Goal: Information Seeking & Learning: Get advice/opinions

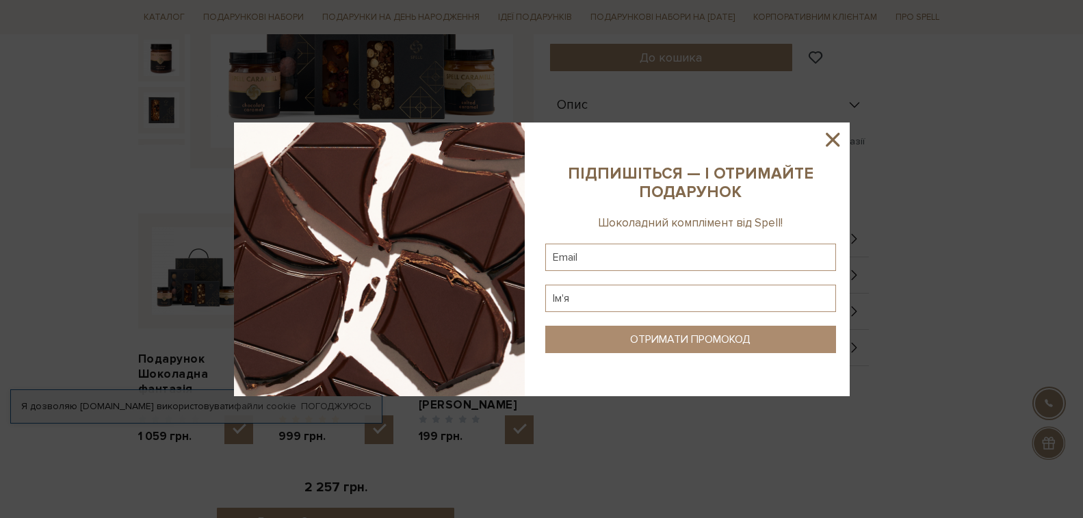
click at [832, 138] on icon at bounding box center [833, 140] width 14 height 14
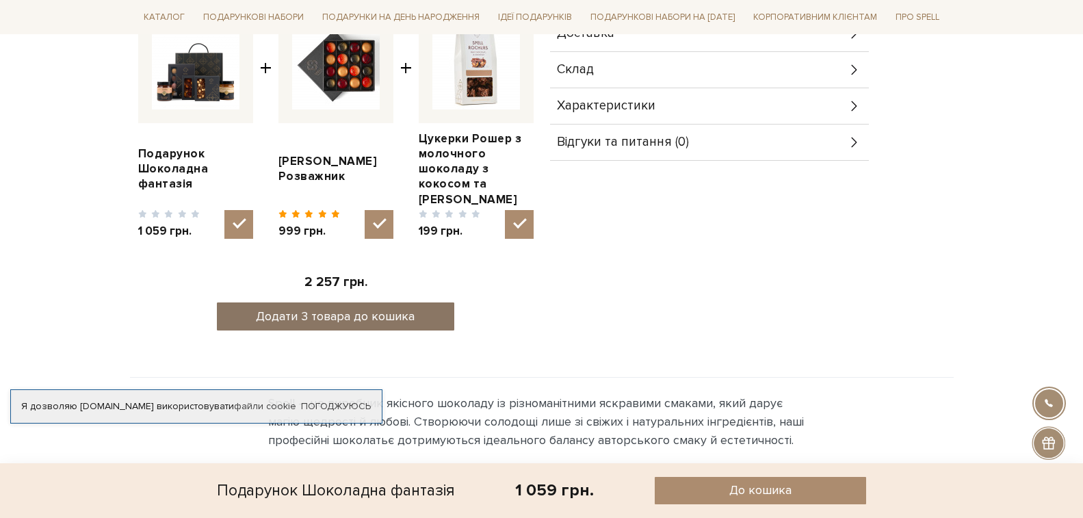
scroll to position [492, 0]
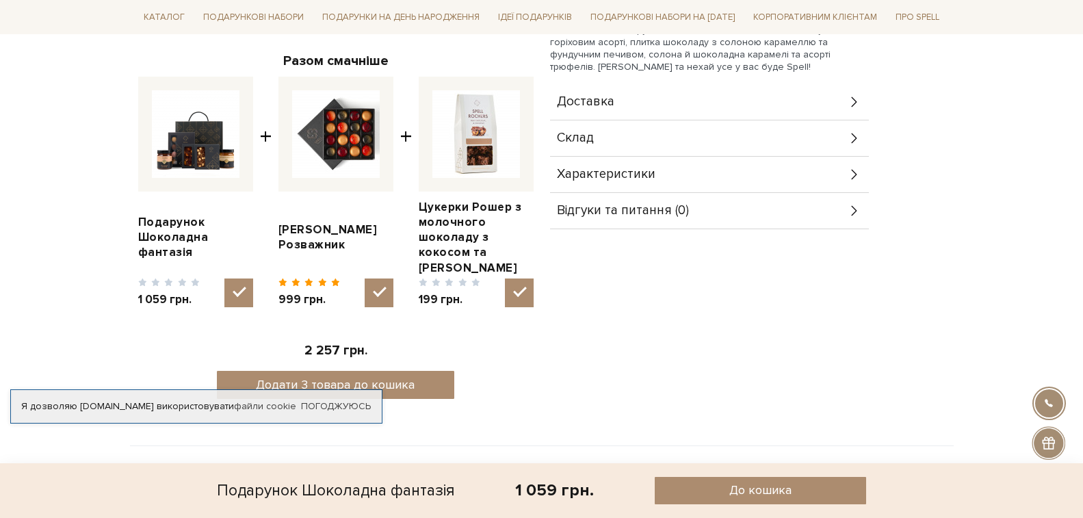
click at [348, 116] on img at bounding box center [336, 134] width 88 height 88
click at [365, 278] on input "checkbox" at bounding box center [379, 292] width 29 height 29
click at [369, 132] on img at bounding box center [336, 134] width 88 height 88
click at [369, 278] on input "checkbox" at bounding box center [379, 292] width 29 height 29
click at [356, 135] on img at bounding box center [336, 134] width 88 height 88
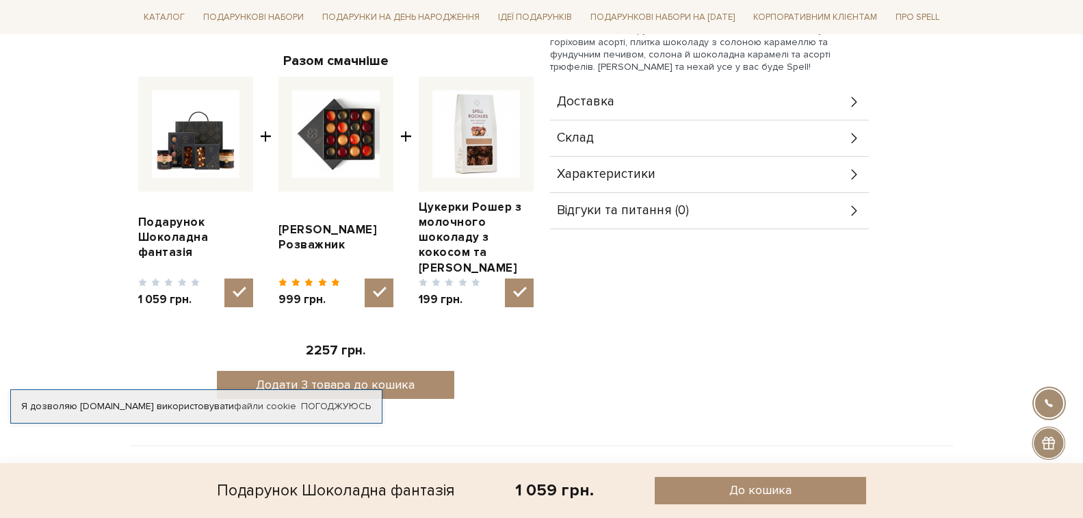
click at [365, 278] on input "checkbox" at bounding box center [379, 292] width 29 height 29
click at [354, 141] on img at bounding box center [336, 134] width 88 height 88
click at [365, 278] on input "checkbox" at bounding box center [379, 292] width 29 height 29
checkbox input "true"
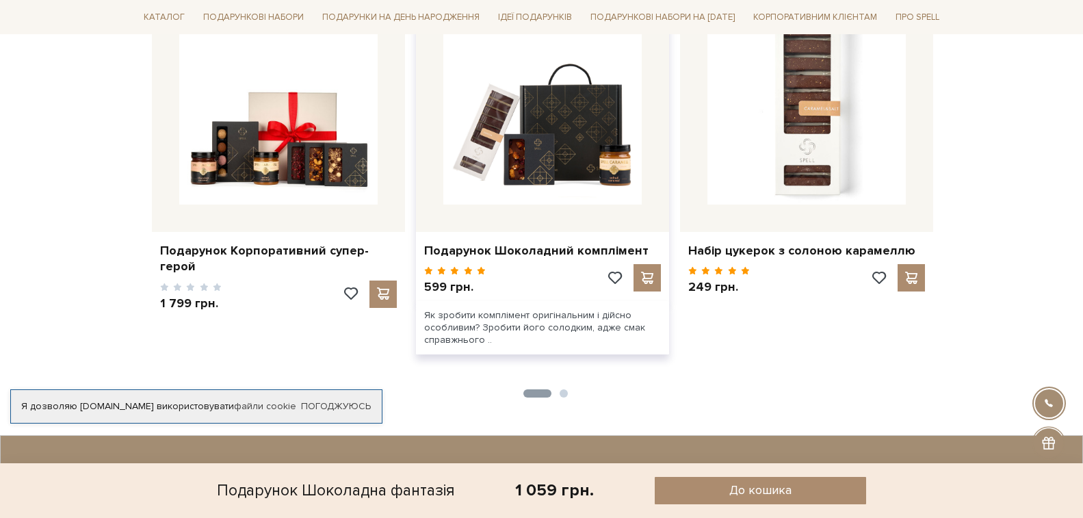
scroll to position [1108, 0]
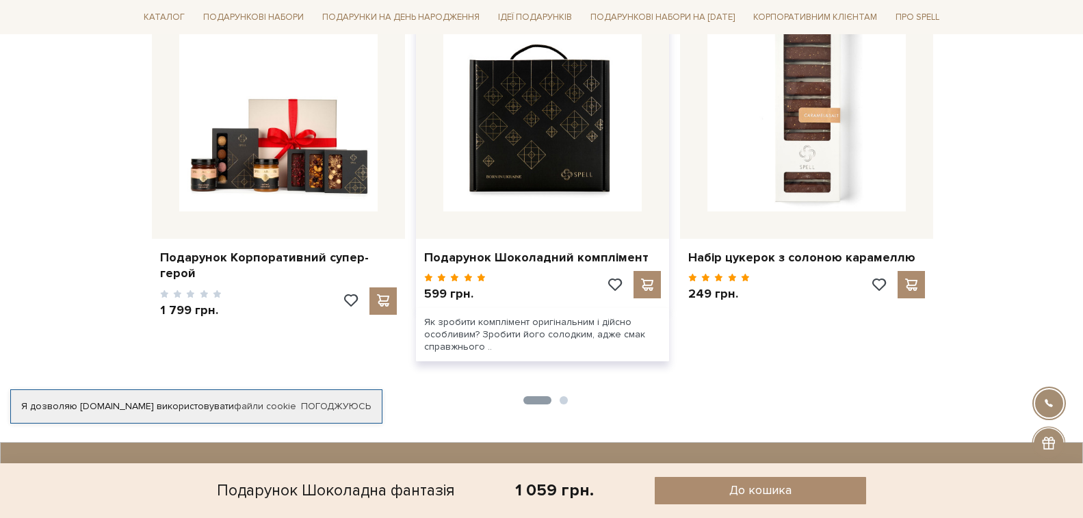
click at [555, 136] on img at bounding box center [542, 112] width 198 height 198
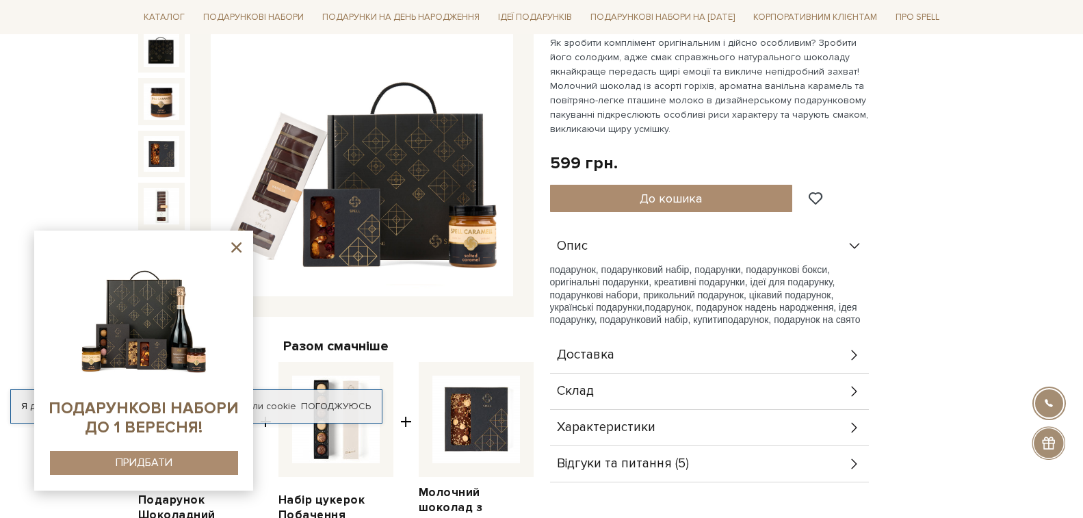
scroll to position [205, 0]
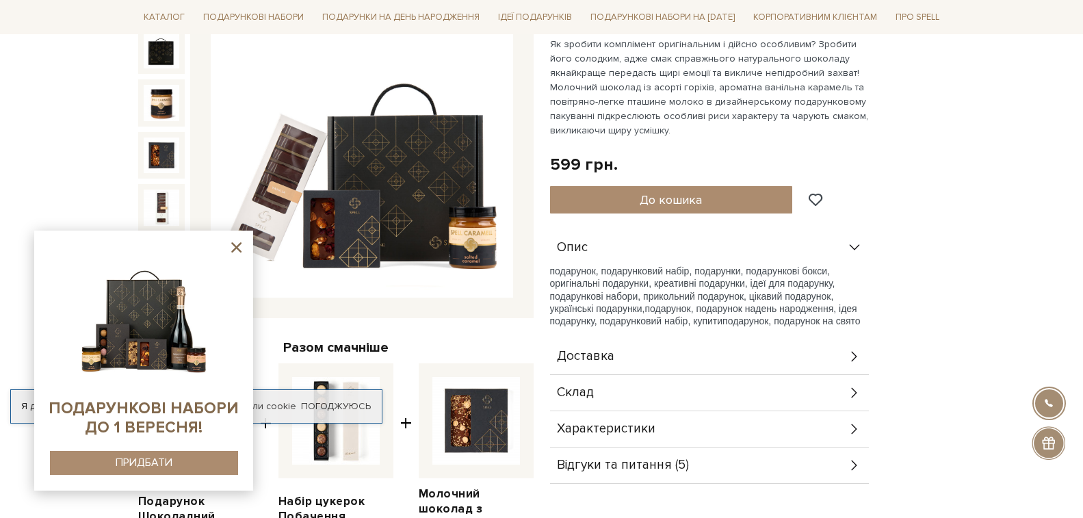
click at [636, 470] on span "Відгуки та питання (5)" at bounding box center [623, 465] width 132 height 12
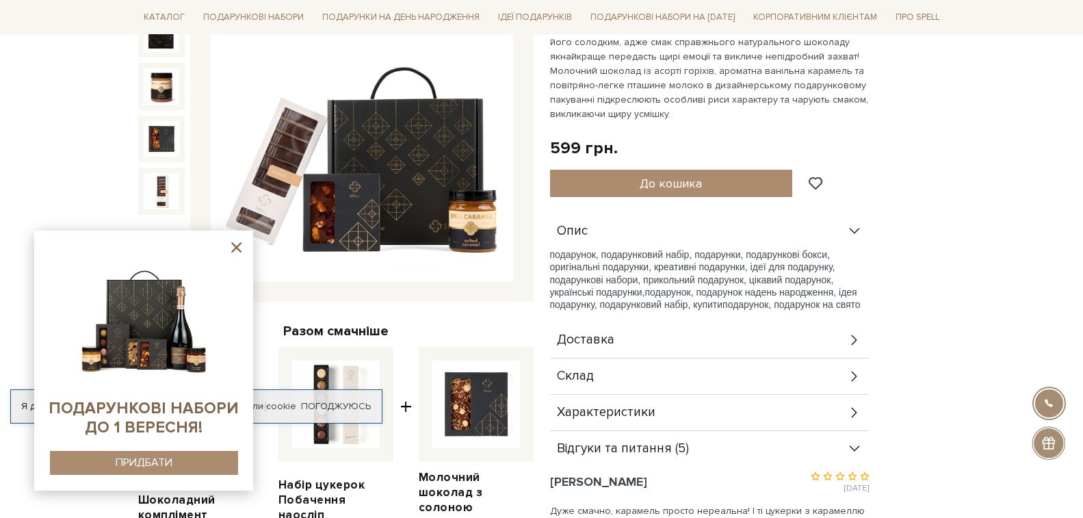
scroll to position [411, 0]
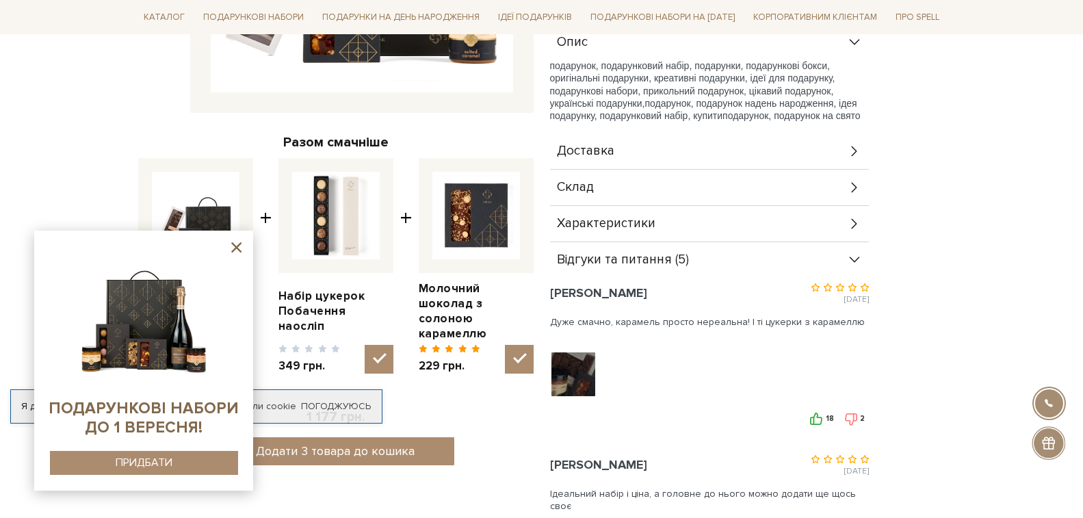
click at [571, 378] on img at bounding box center [573, 374] width 87 height 87
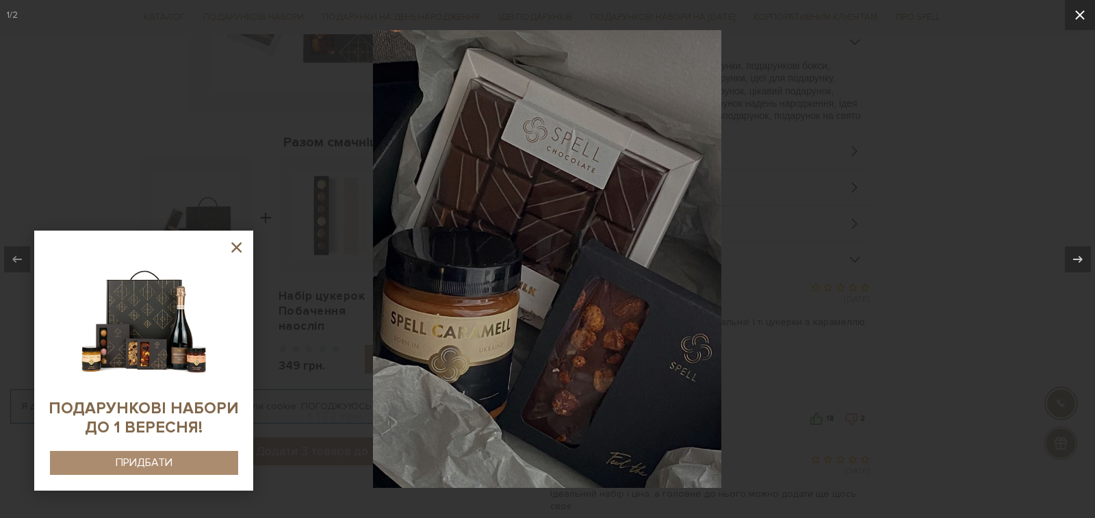
click at [1070, 15] on button at bounding box center [1080, 15] width 30 height 30
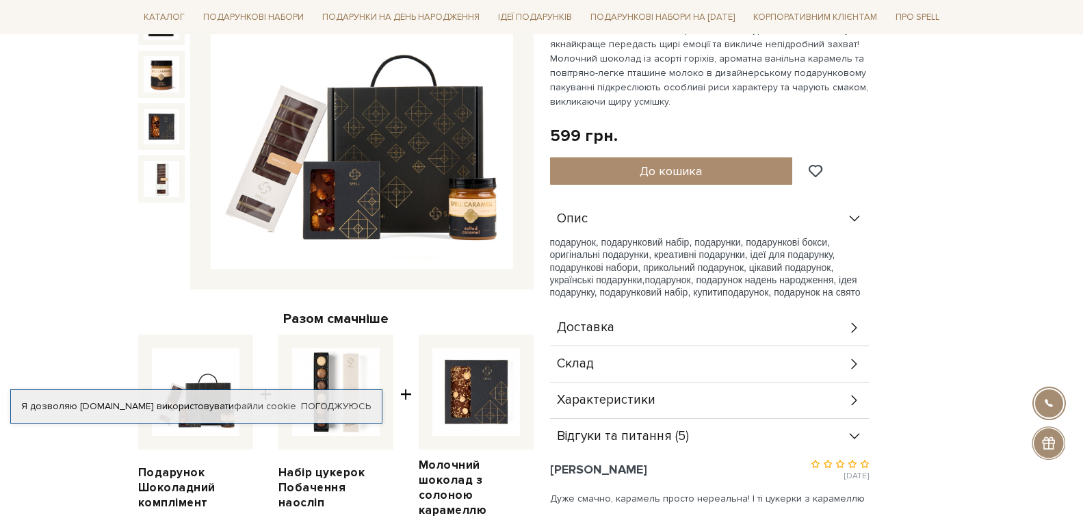
scroll to position [68, 0]
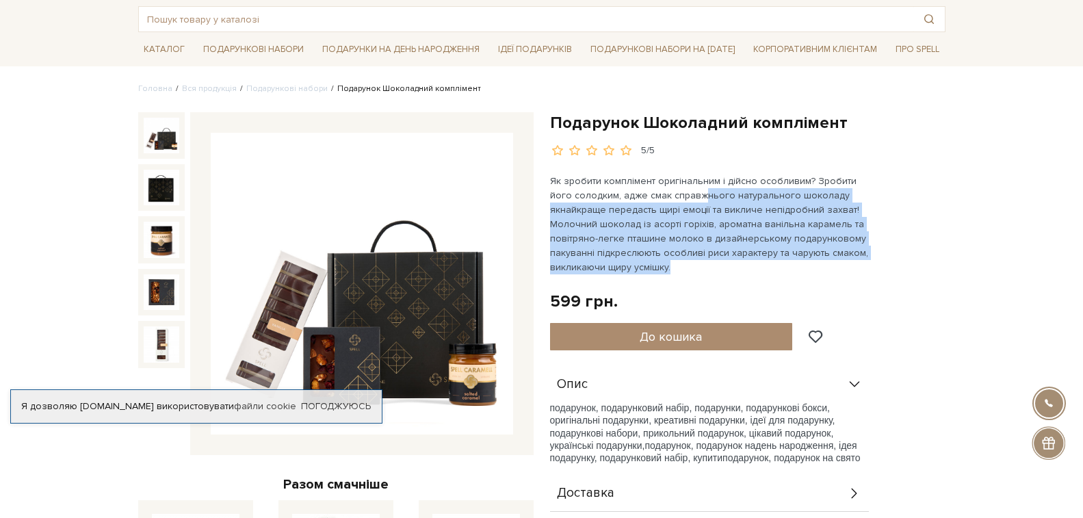
drag, startPoint x: 679, startPoint y: 190, endPoint x: 762, endPoint y: 271, distance: 116.6
click at [762, 271] on p "Як зробити комплімент оригінальним і дійсно особливим? Зробити його солодким, а…" at bounding box center [710, 224] width 321 height 101
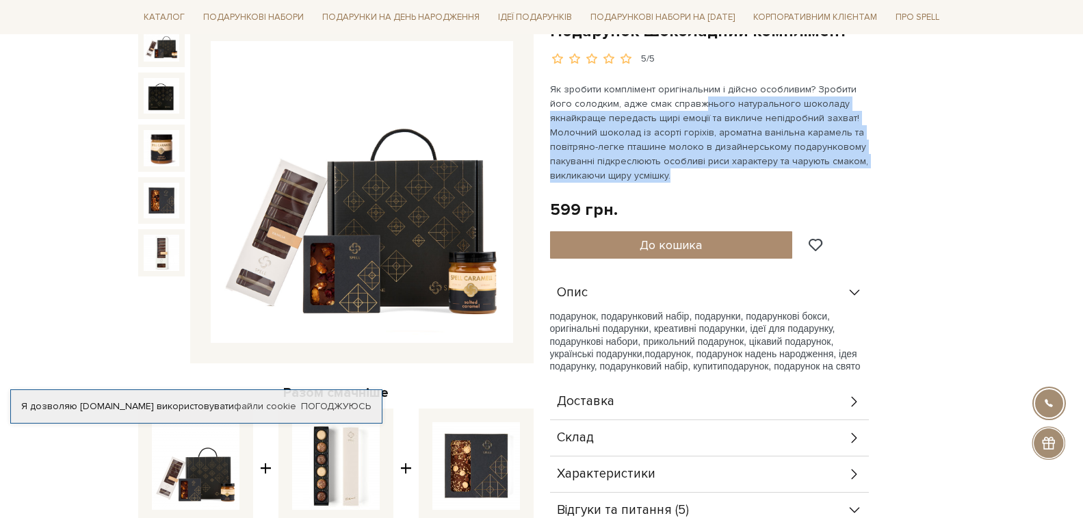
scroll to position [274, 0]
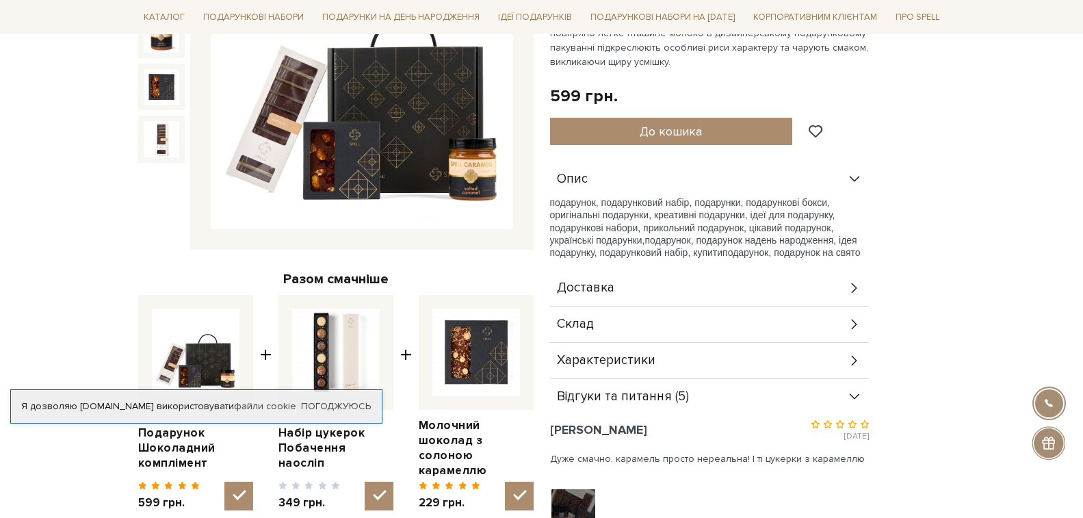
click at [634, 399] on span "Відгуки та питання (5)" at bounding box center [623, 397] width 132 height 12
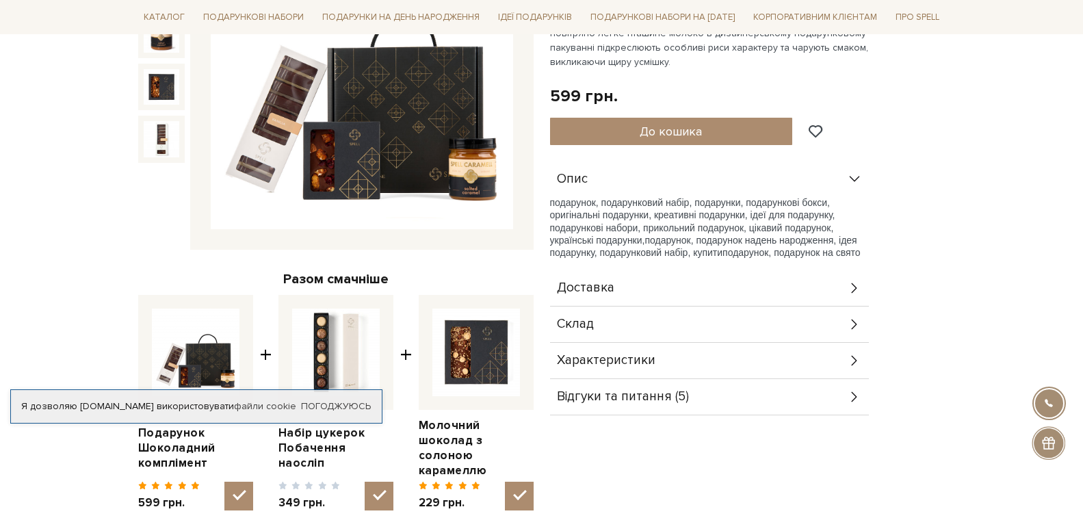
click at [640, 400] on span "Відгуки та питання (5)" at bounding box center [623, 397] width 132 height 12
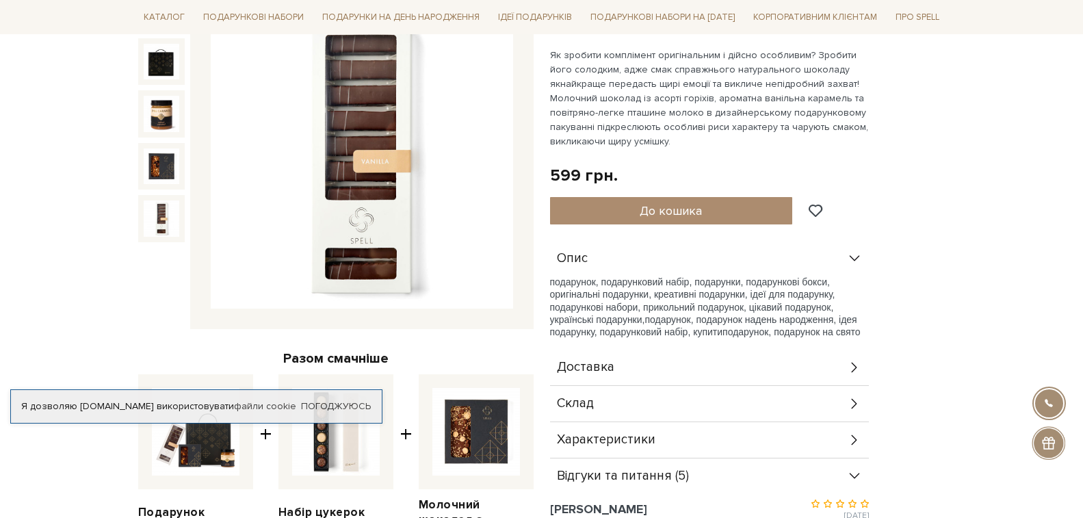
scroll to position [0, 0]
